Goal: Task Accomplishment & Management: Use online tool/utility

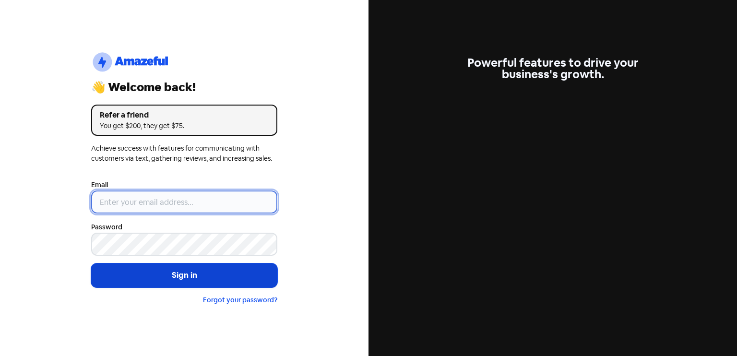
type input "[EMAIL_ADDRESS][DOMAIN_NAME]"
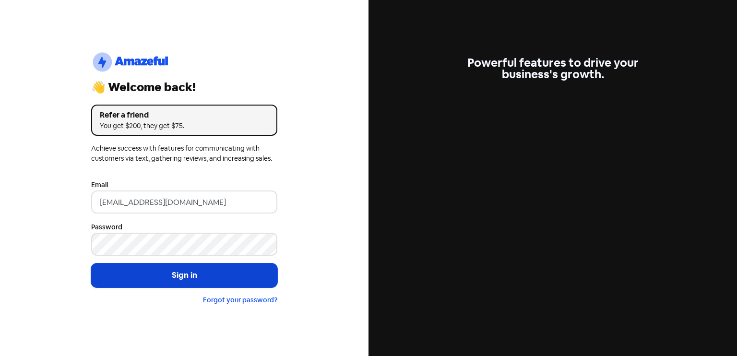
click at [181, 271] on button "Sign in" at bounding box center [184, 275] width 186 height 24
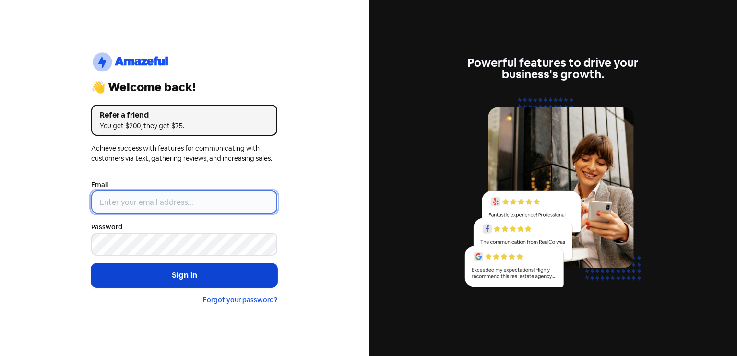
type input "[EMAIL_ADDRESS][DOMAIN_NAME]"
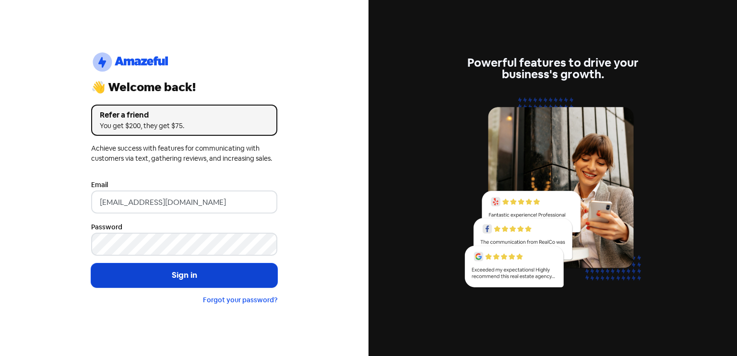
click at [200, 276] on button "Sign in" at bounding box center [184, 275] width 186 height 24
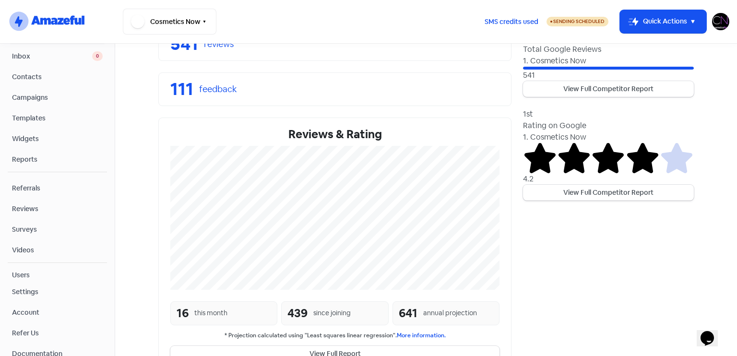
scroll to position [215, 0]
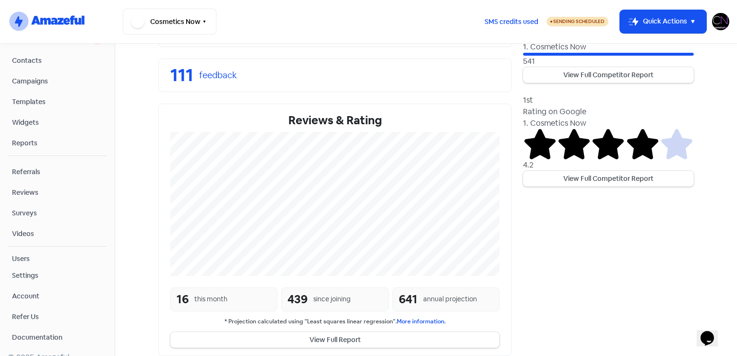
click at [70, 188] on span "Reviews" at bounding box center [57, 193] width 91 height 10
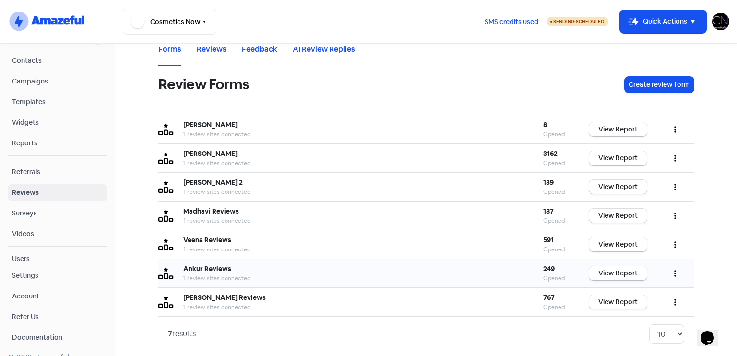
click at [618, 274] on link "View Report" at bounding box center [618, 273] width 58 height 14
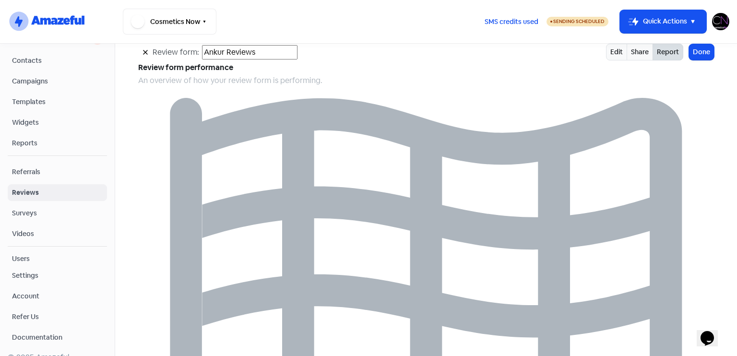
scroll to position [986, 0]
click at [689, 44] on button "Done" at bounding box center [701, 52] width 25 height 16
